Goal: Answer question/provide support: Share knowledge or assist other users

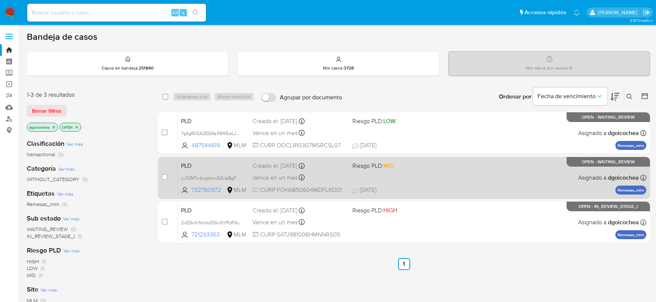
click at [184, 165] on span "PLD" at bounding box center [214, 165] width 66 height 10
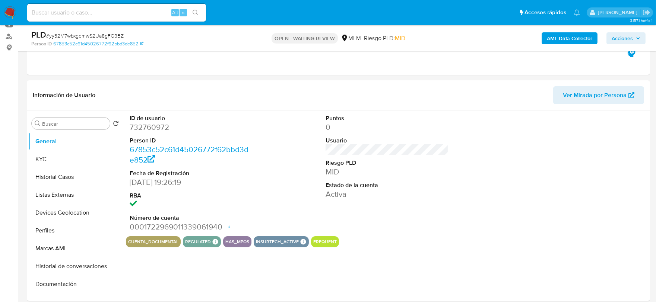
scroll to position [207, 0]
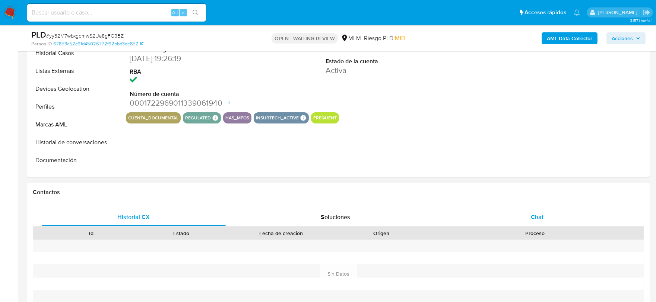
select select "10"
click at [535, 209] on div "Chat" at bounding box center [537, 217] width 184 height 18
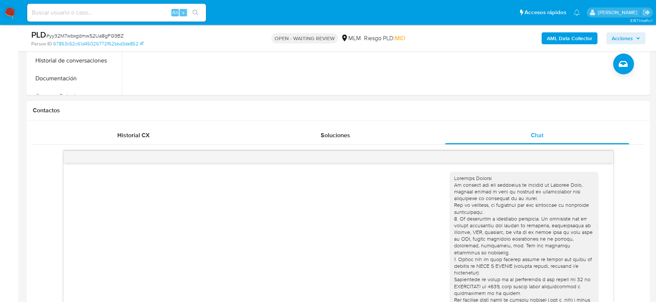
scroll to position [124, 0]
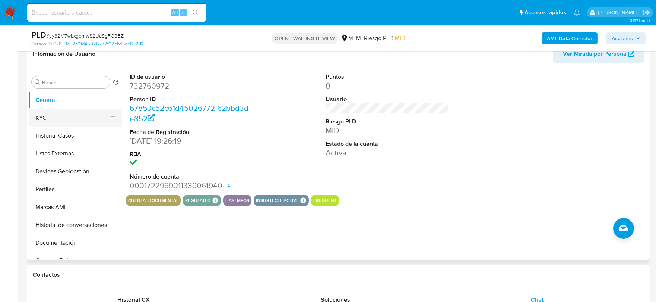
click at [64, 115] on button "KYC" at bounding box center [72, 118] width 87 height 18
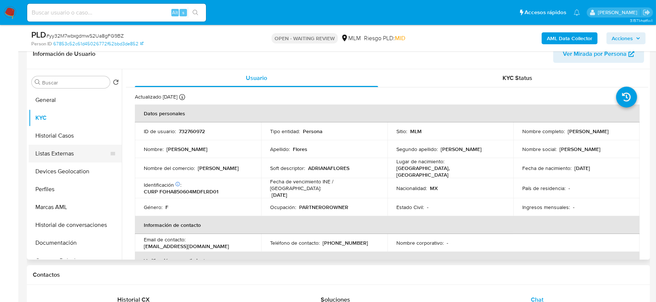
click at [51, 157] on button "Listas Externas" at bounding box center [72, 154] width 87 height 18
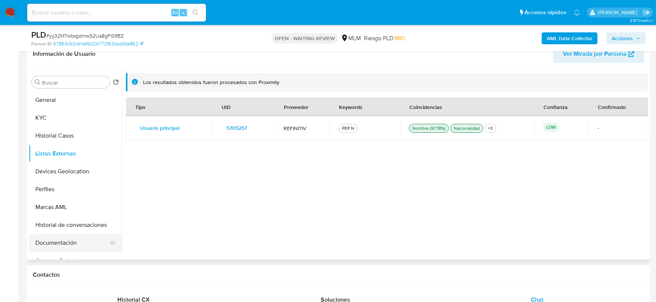
click at [49, 240] on button "Documentación" at bounding box center [72, 243] width 87 height 18
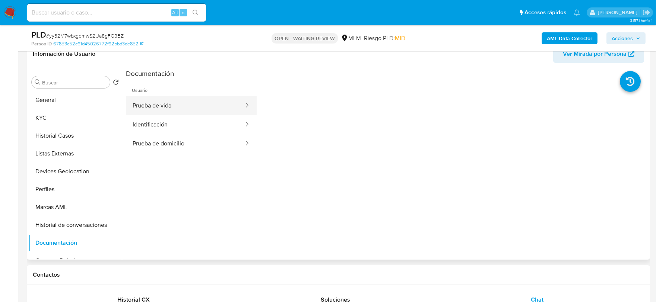
click at [153, 108] on button "Prueba de vida" at bounding box center [185, 105] width 119 height 19
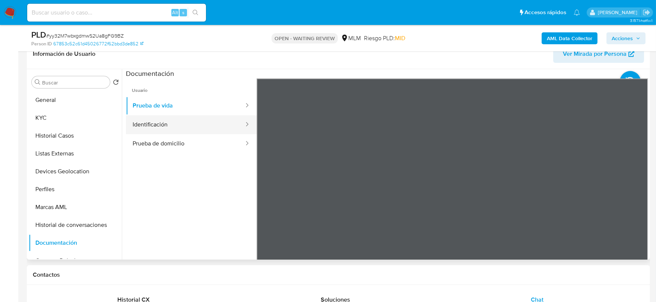
click at [182, 125] on button "Identificación" at bounding box center [185, 124] width 119 height 19
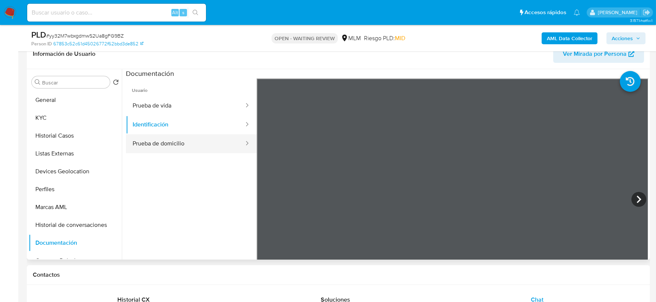
click at [185, 146] on button "Prueba de domicilio" at bounding box center [185, 143] width 119 height 19
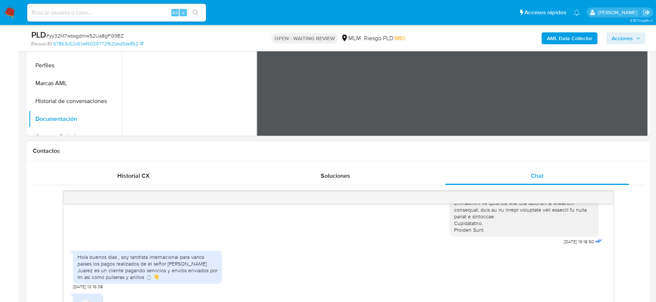
scroll to position [165, 0]
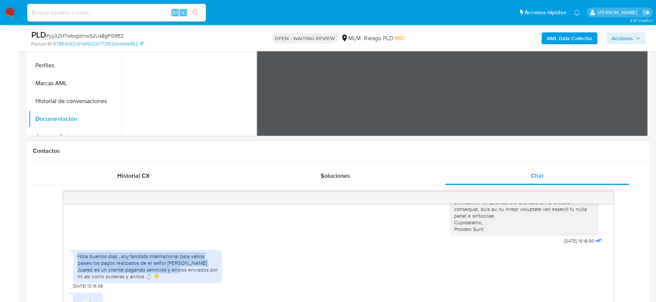
drag, startPoint x: 77, startPoint y: 248, endPoint x: 165, endPoint y: 264, distance: 89.7
click at [165, 264] on div "Hola buenos dias , soy tarotista internacional para varios países los pagos rea…" at bounding box center [147, 266] width 149 height 33
copy div "Hola buenos dias , soy tarotista internacional para varios países los pagos rea…"
